Goal: Task Accomplishment & Management: Use online tool/utility

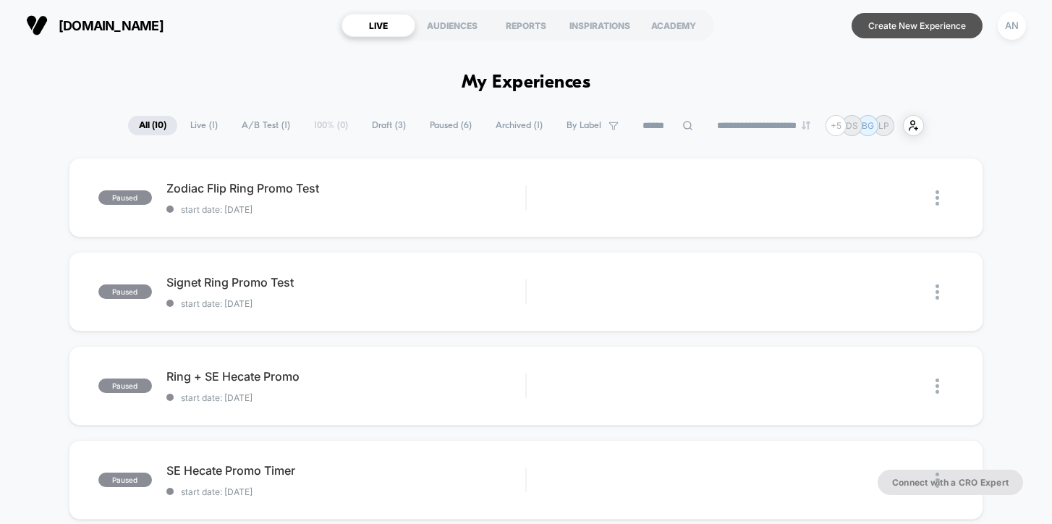
click at [887, 23] on button "Create New Experience" at bounding box center [917, 25] width 131 height 25
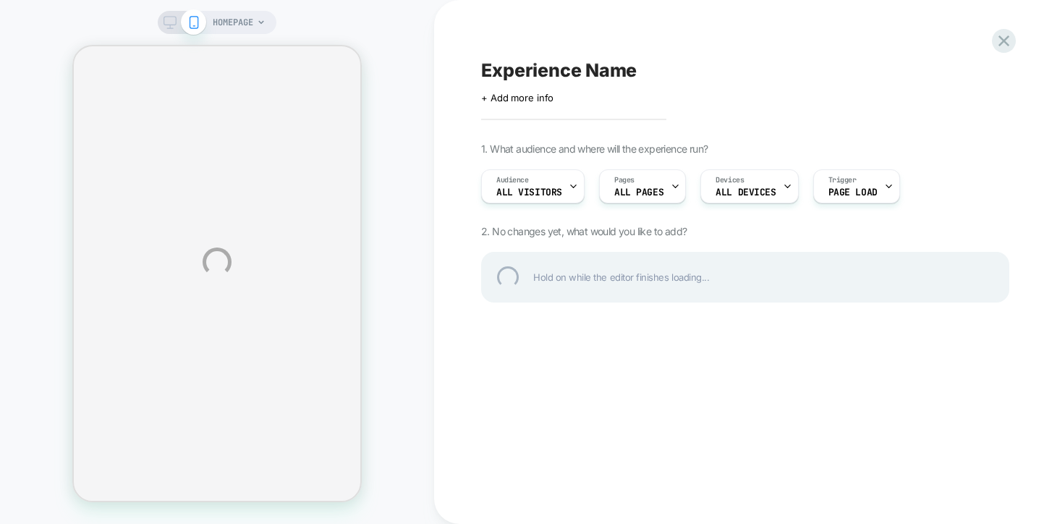
click at [638, 181] on div "HOMEPAGE Experience Name Click to edit experience details + Add more info 1. Wh…" at bounding box center [526, 262] width 1052 height 524
